Goal: Task Accomplishment & Management: Use online tool/utility

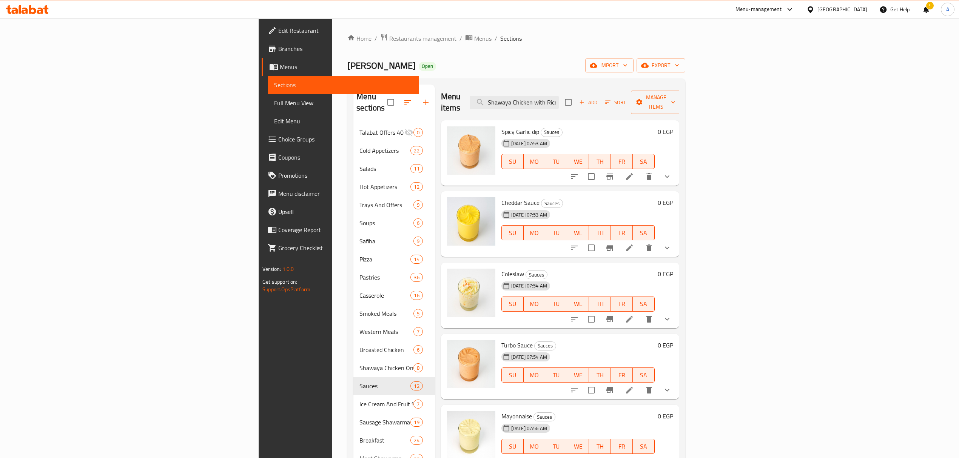
scroll to position [11, 0]
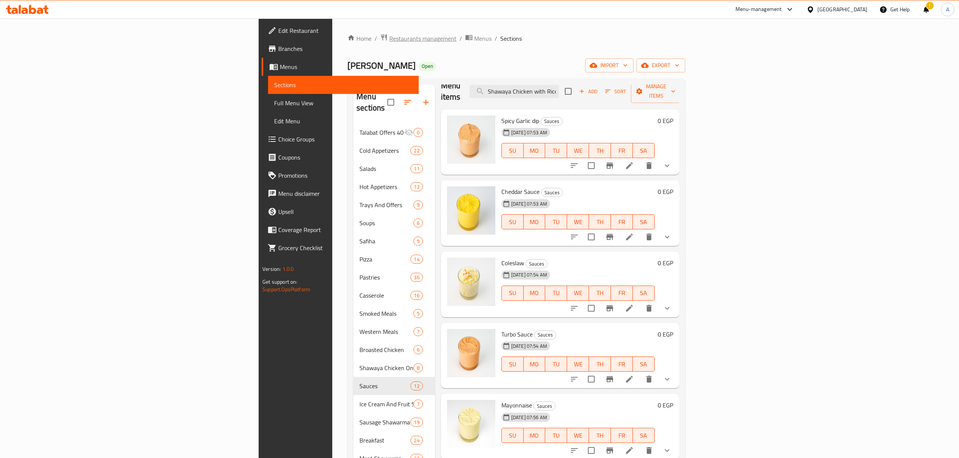
click at [389, 34] on span "Restaurants management" at bounding box center [422, 38] width 67 height 9
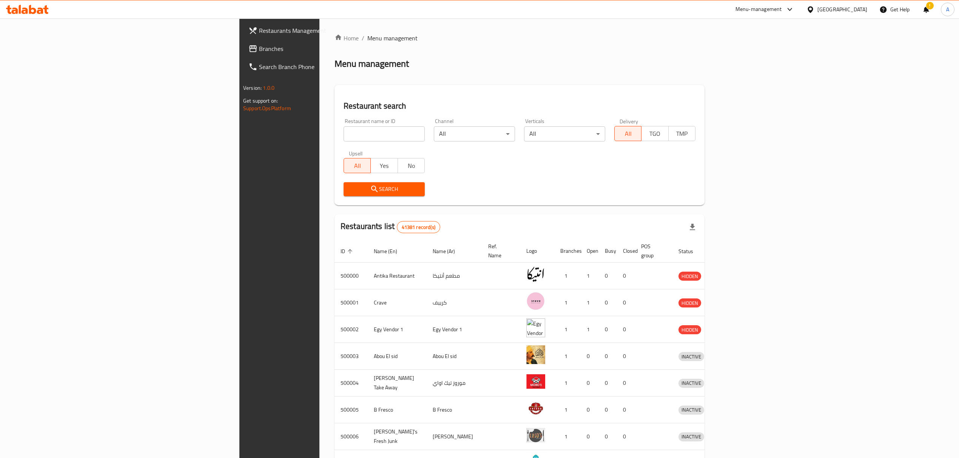
click at [344, 131] on input "search" at bounding box center [384, 133] width 81 height 15
type input "Costa Coffee"
click button "Search" at bounding box center [384, 189] width 81 height 14
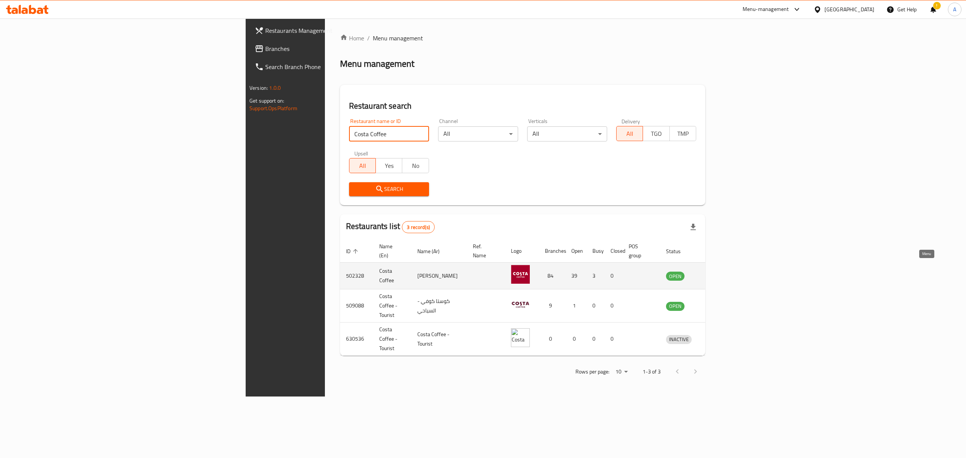
click at [716, 271] on icon "enhanced table" at bounding box center [711, 275] width 9 height 9
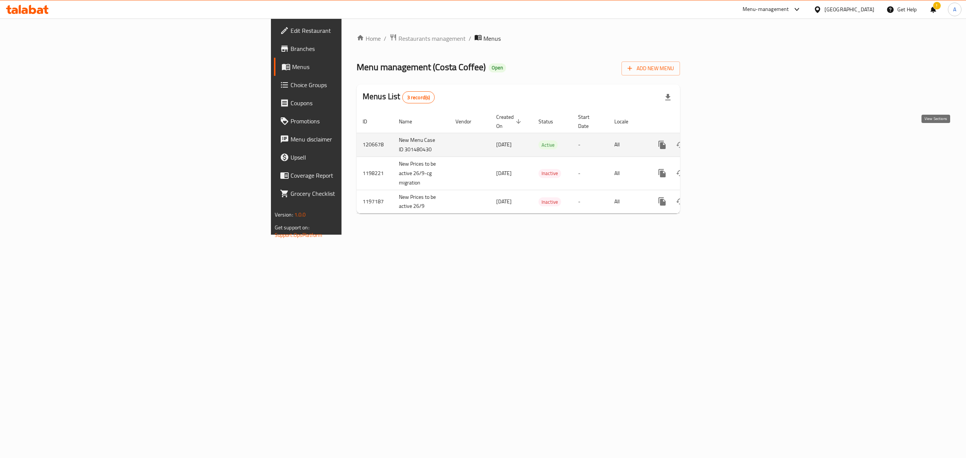
click at [720, 142] on icon "enhanced table" at bounding box center [717, 145] width 7 height 7
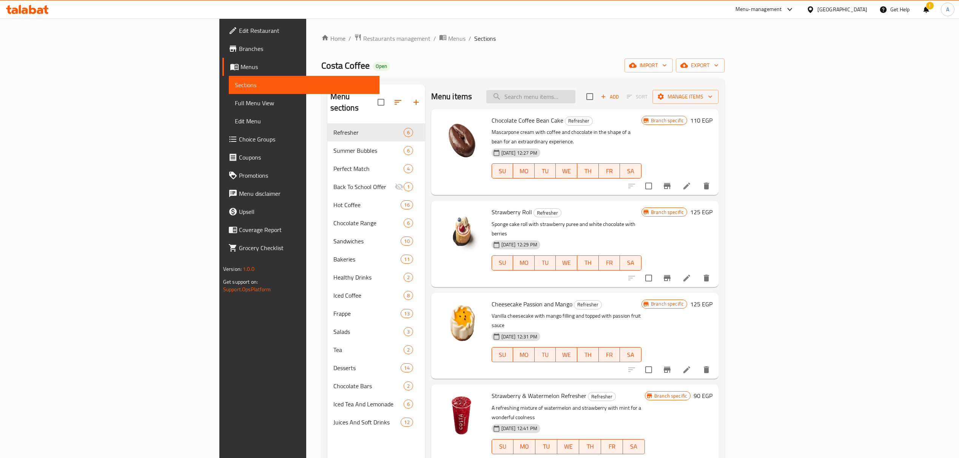
click at [575, 96] on input "search" at bounding box center [530, 96] width 89 height 13
drag, startPoint x: 591, startPoint y: 96, endPoint x: 583, endPoint y: 97, distance: 8.1
click at [575, 97] on input "search" at bounding box center [530, 96] width 89 height 13
paste input "Maplenut Latte"
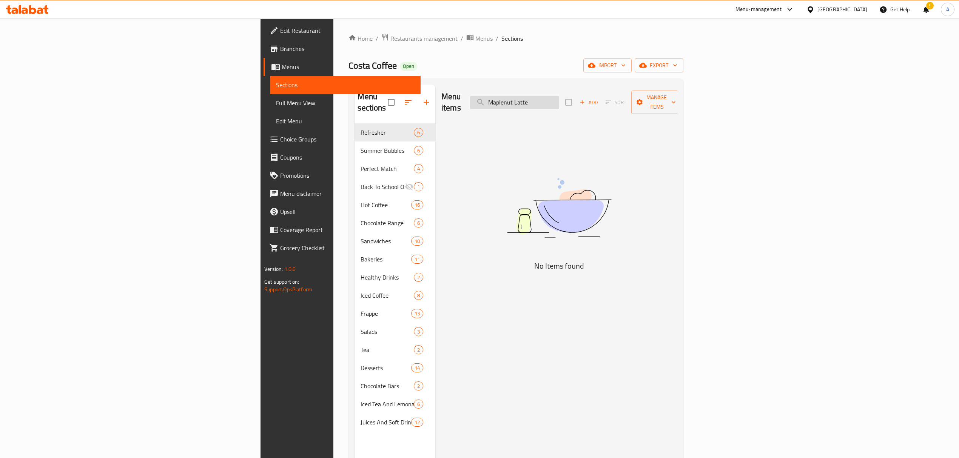
drag, startPoint x: 609, startPoint y: 96, endPoint x: 635, endPoint y: 99, distance: 25.8
click at [559, 99] on input "Maplenut Latte" at bounding box center [514, 102] width 89 height 13
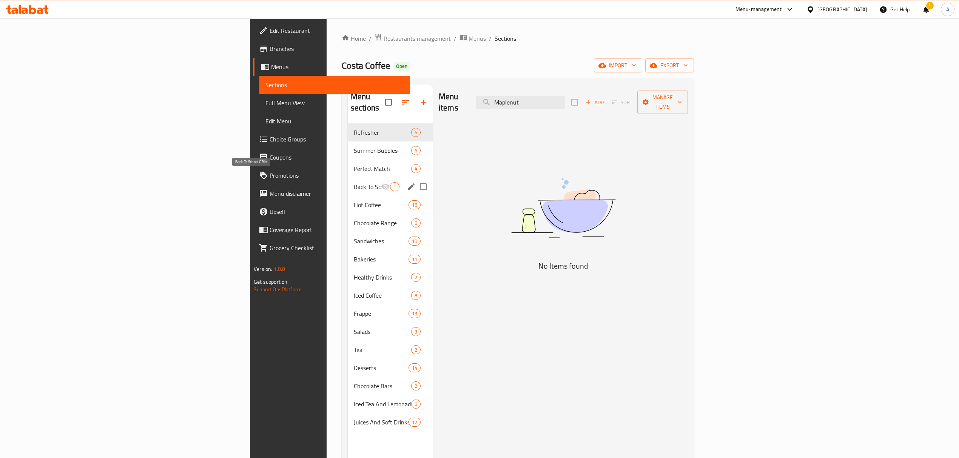
type input "Maplenut"
click at [354, 182] on span "Back To School Offer" at bounding box center [367, 186] width 27 height 9
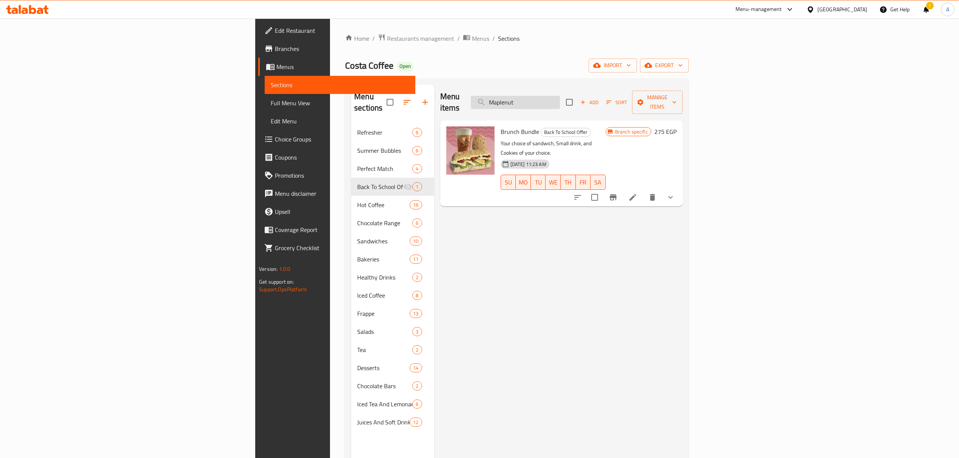
click at [560, 97] on input "Maplenut" at bounding box center [515, 102] width 89 height 13
